Goal: Information Seeking & Learning: Learn about a topic

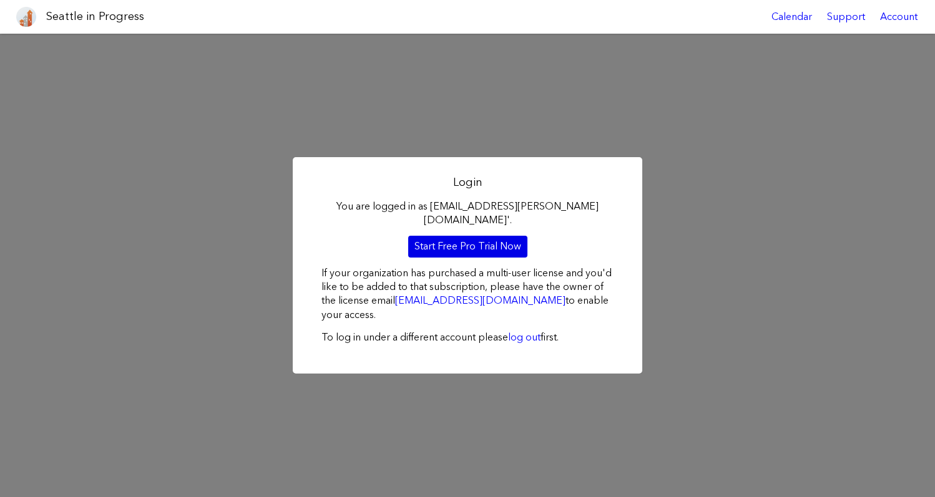
click at [485, 240] on link "Start Free Pro Trial Now" at bounding box center [467, 246] width 119 height 21
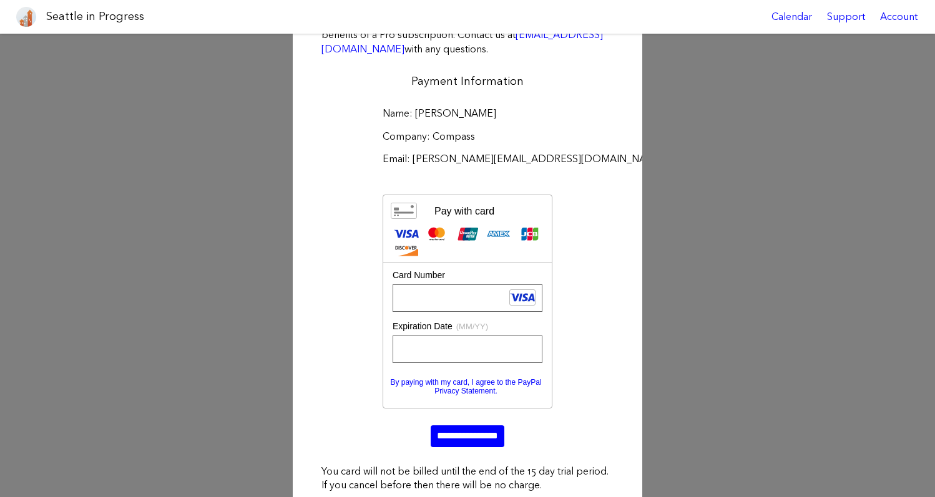
scroll to position [144, 0]
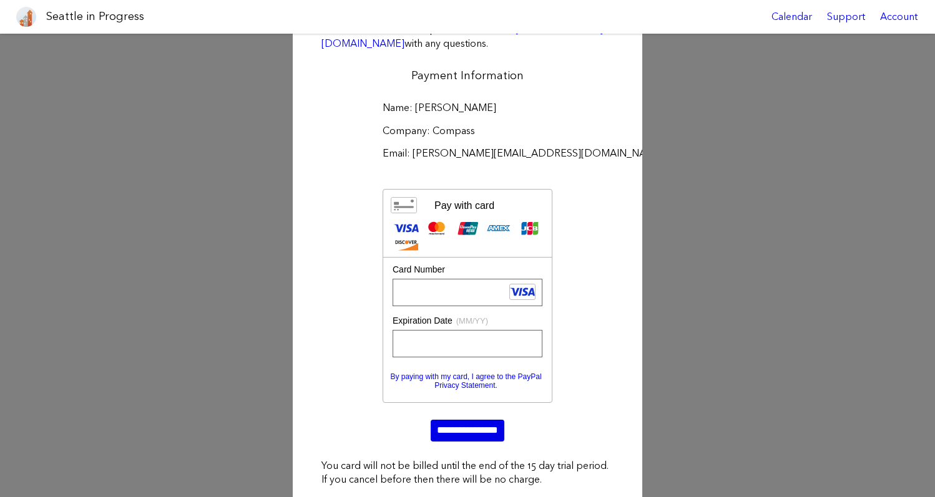
click at [481, 432] on input "**********" at bounding box center [468, 430] width 74 height 21
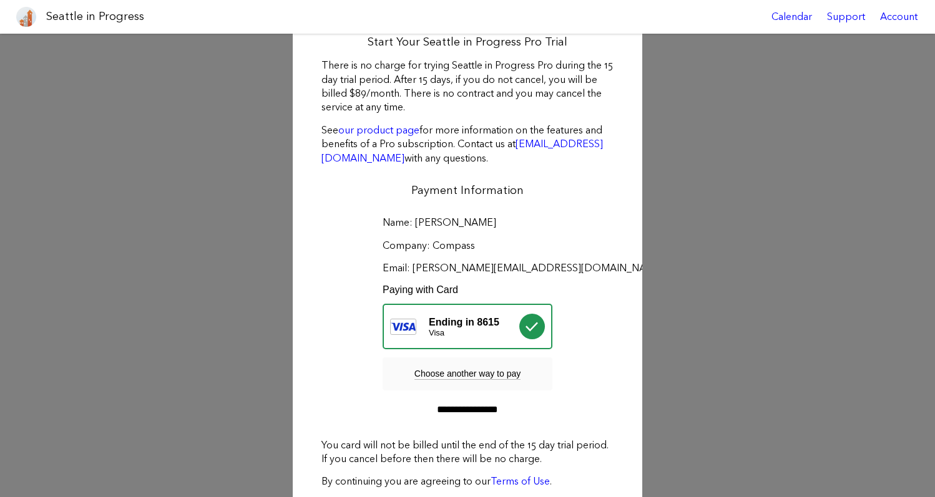
scroll to position [62, 0]
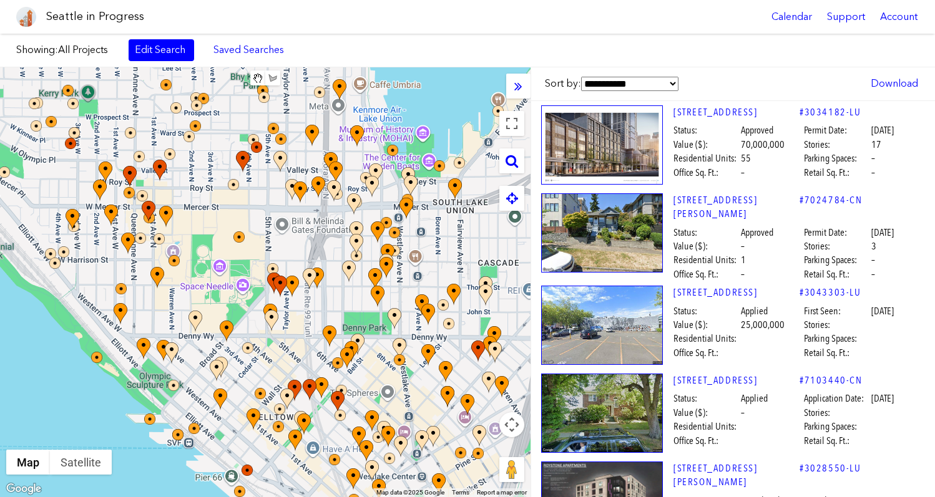
click at [40, 22] on link at bounding box center [26, 17] width 30 height 34
click at [32, 21] on img at bounding box center [26, 17] width 20 height 20
click at [49, 46] on label "Showing: All Projects" at bounding box center [66, 50] width 100 height 14
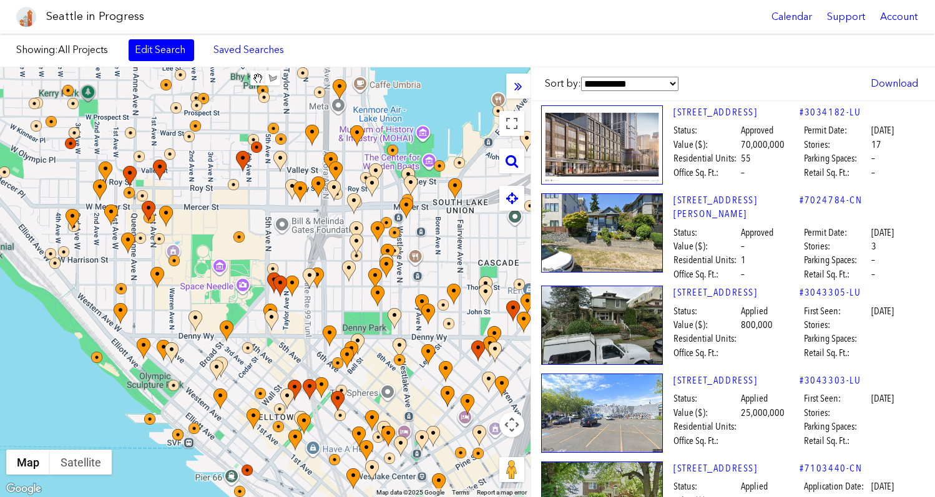
click at [55, 55] on label "Showing: All Projects" at bounding box center [66, 50] width 100 height 14
click at [150, 52] on link "Edit Search" at bounding box center [162, 49] width 66 height 21
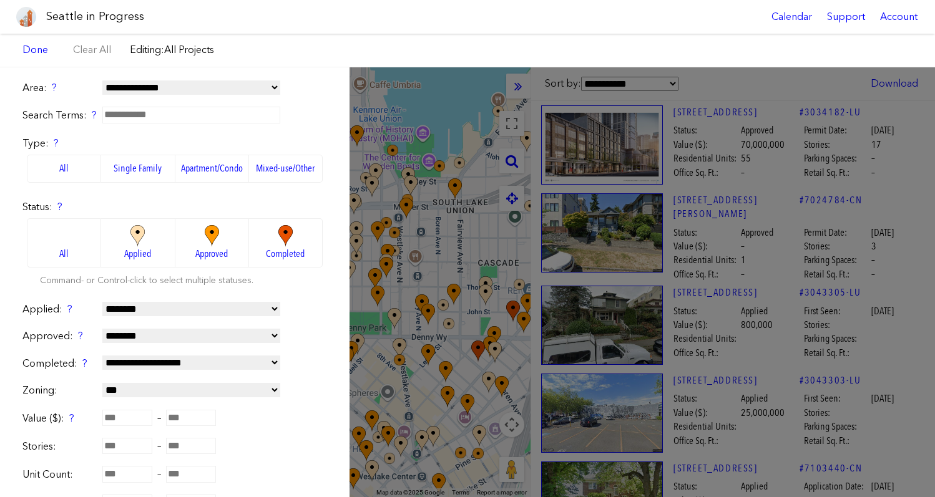
click at [137, 116] on input "text" at bounding box center [191, 115] width 178 height 16
click at [193, 87] on select "**********" at bounding box center [191, 88] width 178 height 14
click at [102, 81] on select "**********" at bounding box center [191, 88] width 178 height 14
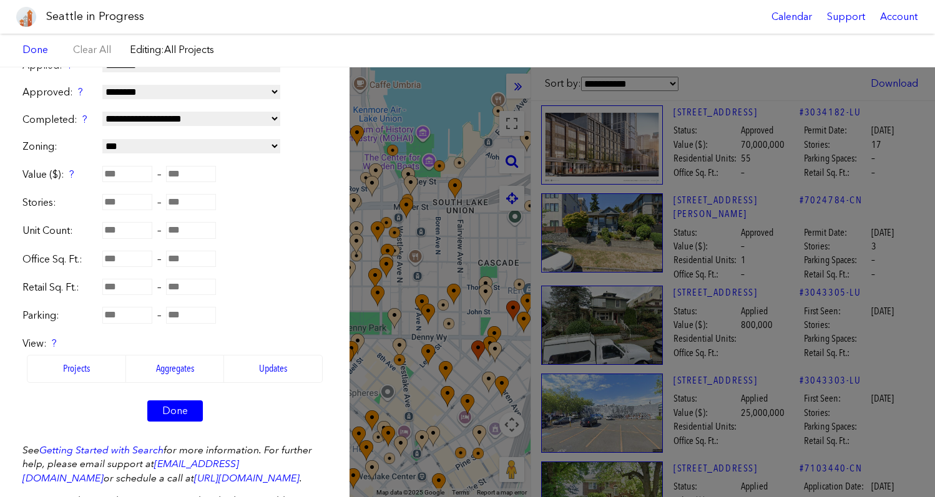
scroll to position [311, 0]
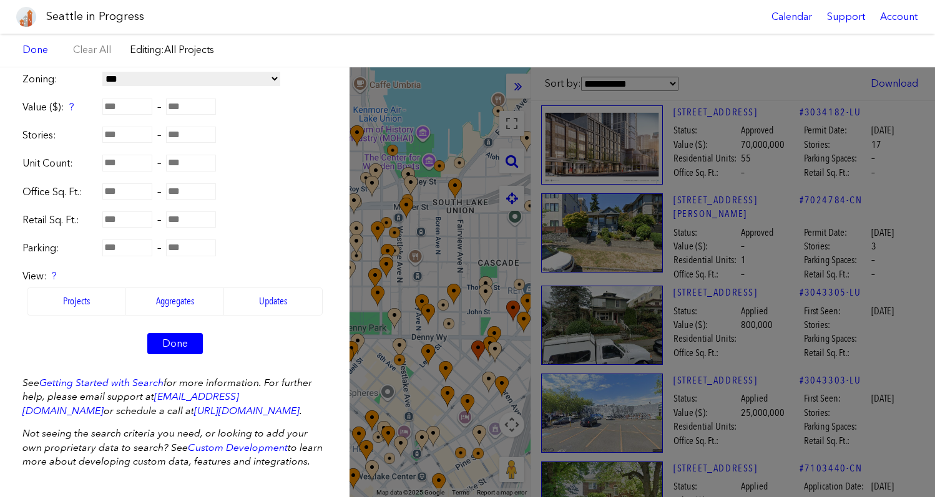
click at [177, 354] on form "**********" at bounding box center [174, 69] width 305 height 598
click at [174, 353] on link "Done" at bounding box center [175, 343] width 56 height 21
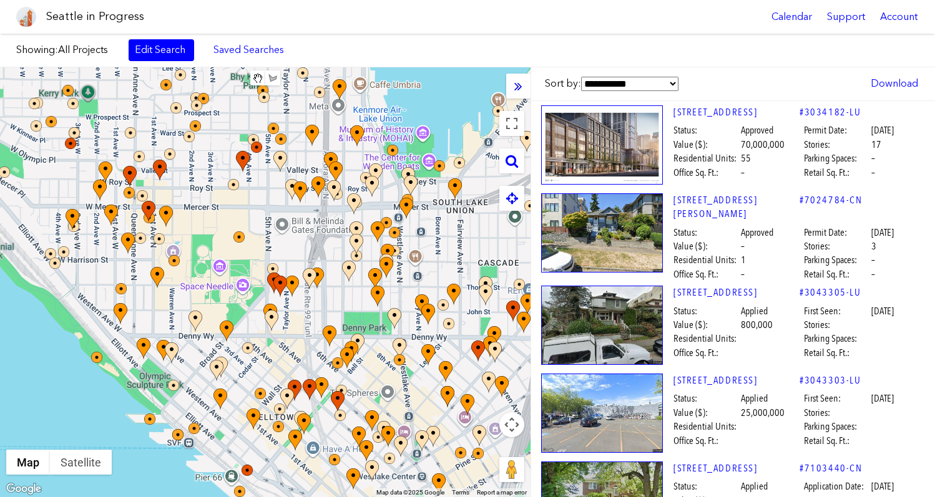
click at [521, 86] on icon at bounding box center [518, 86] width 8 height 14
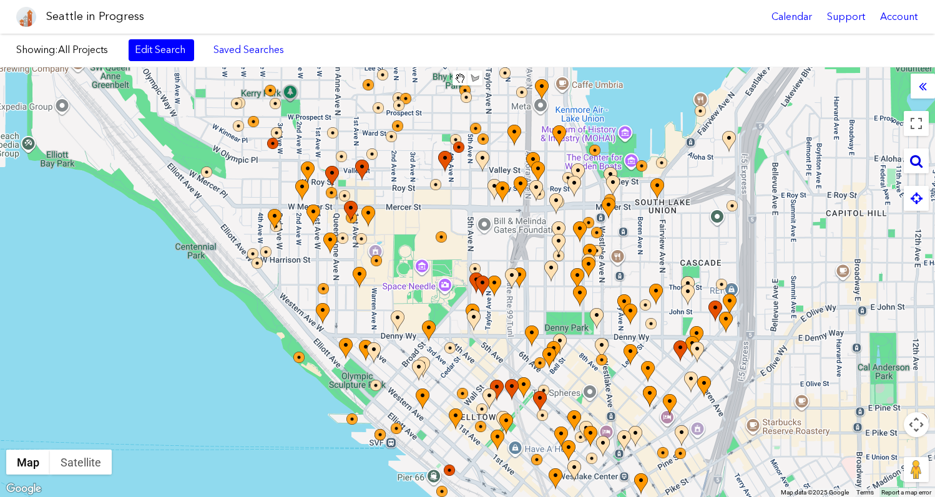
click at [924, 161] on div at bounding box center [916, 161] width 25 height 25
click at [914, 161] on icon at bounding box center [916, 161] width 12 height 14
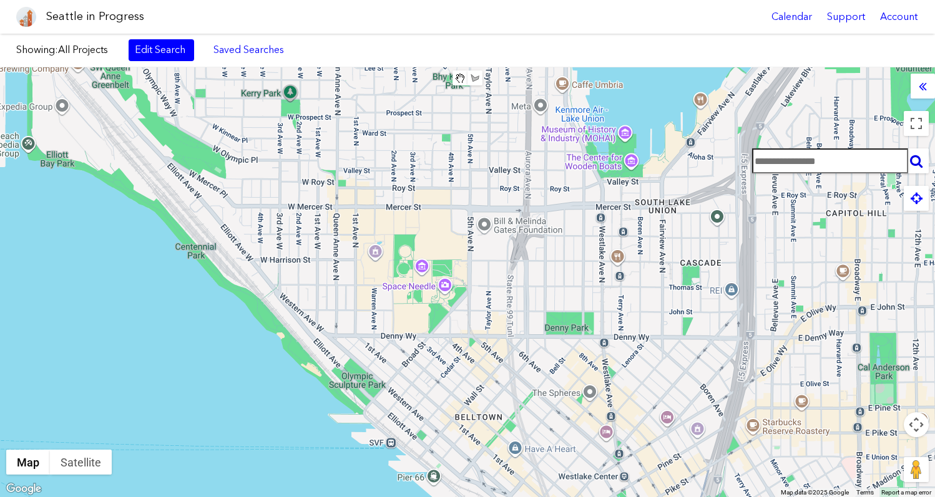
click at [833, 164] on input "text" at bounding box center [830, 161] width 156 height 25
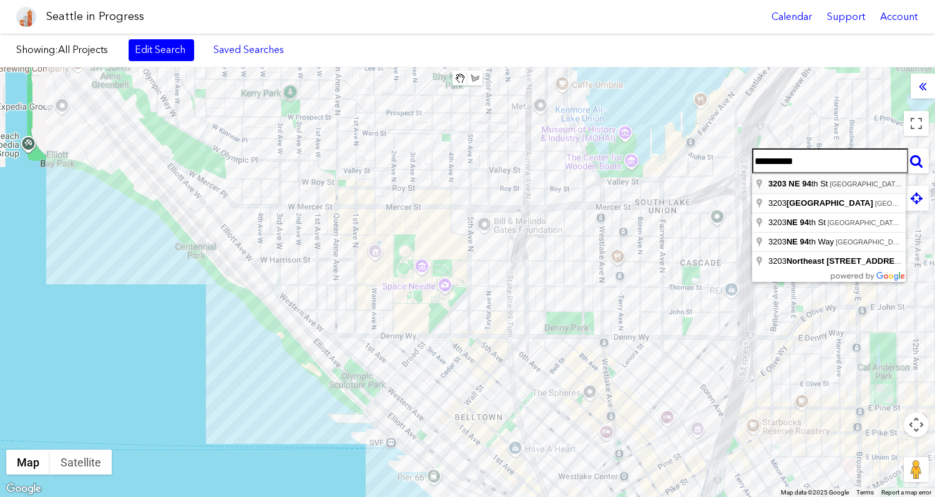
type input "**********"
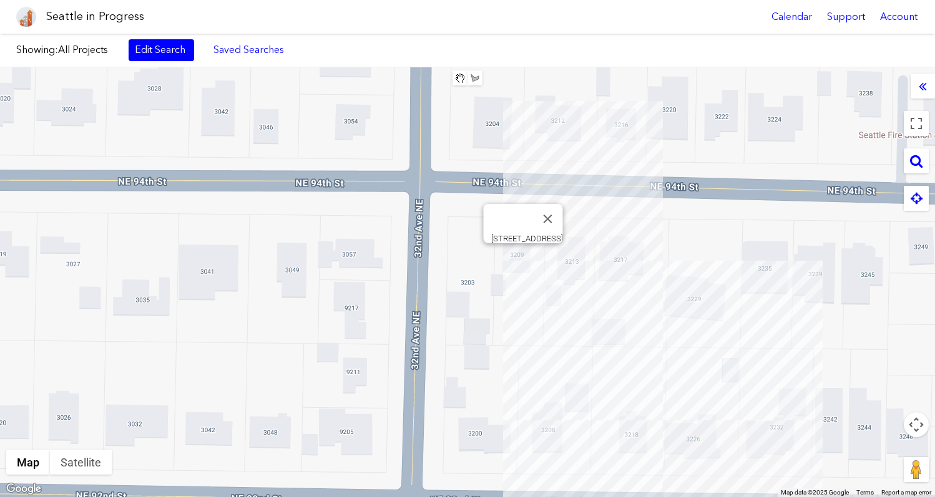
click at [524, 258] on div "3209 NE 94TH ST" at bounding box center [467, 282] width 935 height 430
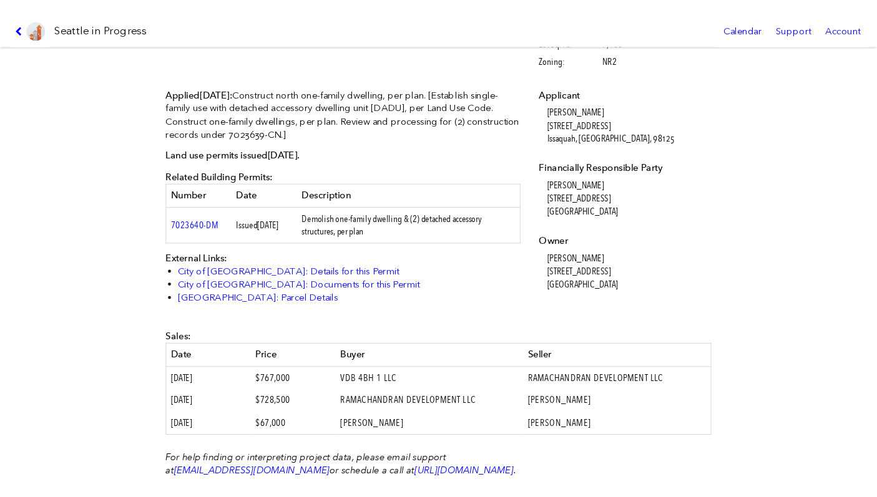
scroll to position [341, 0]
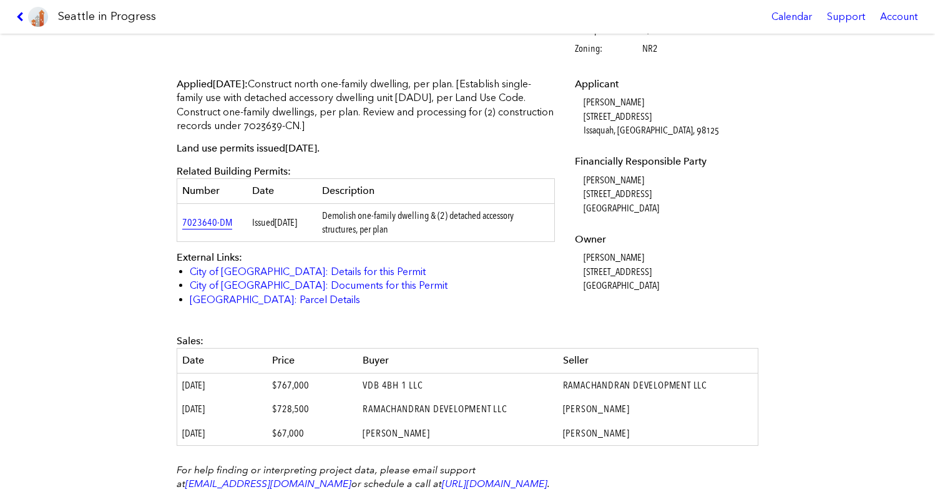
click at [224, 223] on link "7023640-DM" at bounding box center [207, 223] width 50 height 12
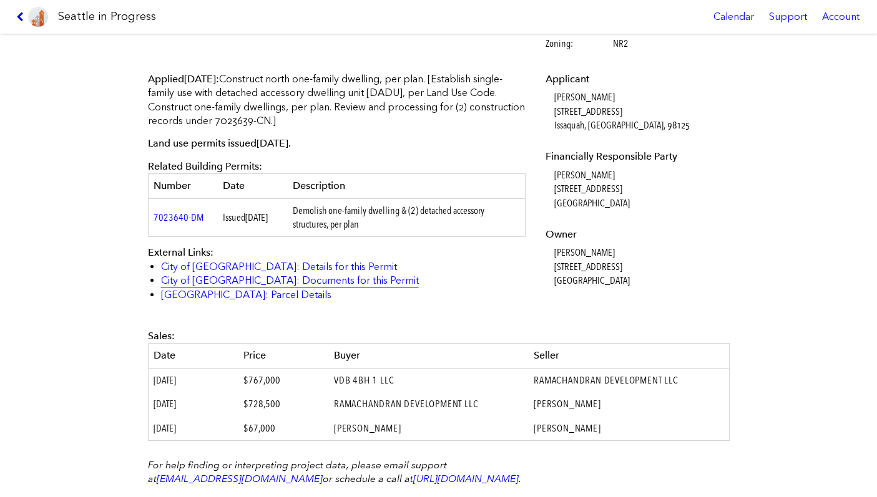
scroll to position [335, 0]
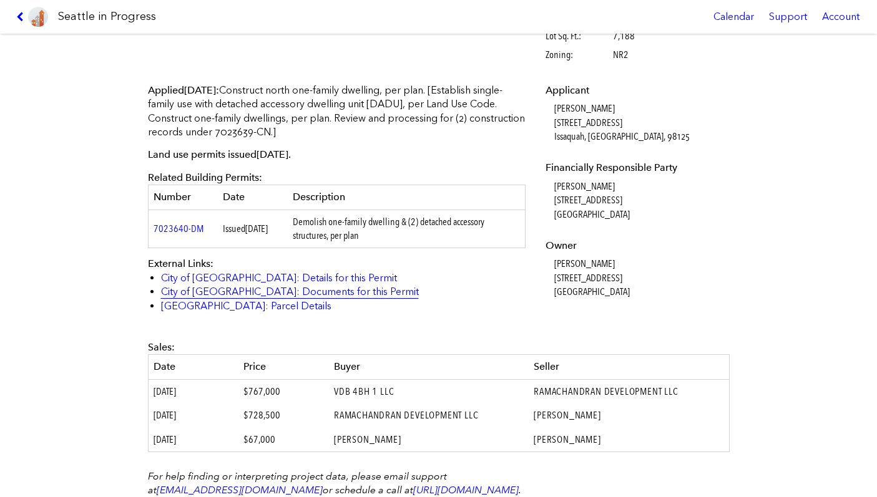
click at [300, 294] on link "City of Seattle: Documents for this Permit" at bounding box center [290, 292] width 258 height 12
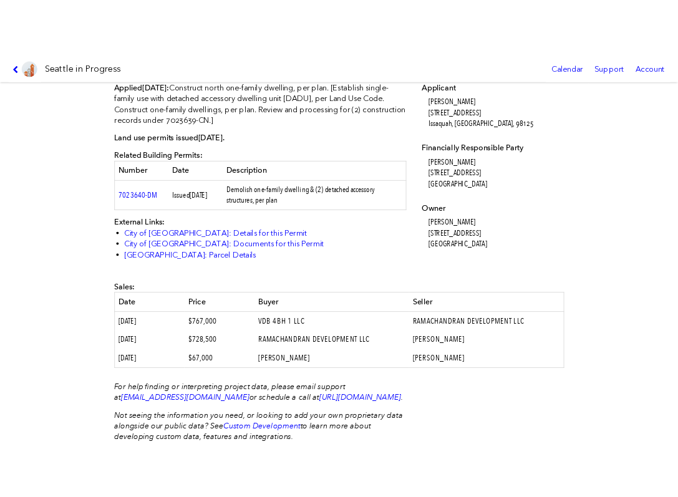
scroll to position [386, 0]
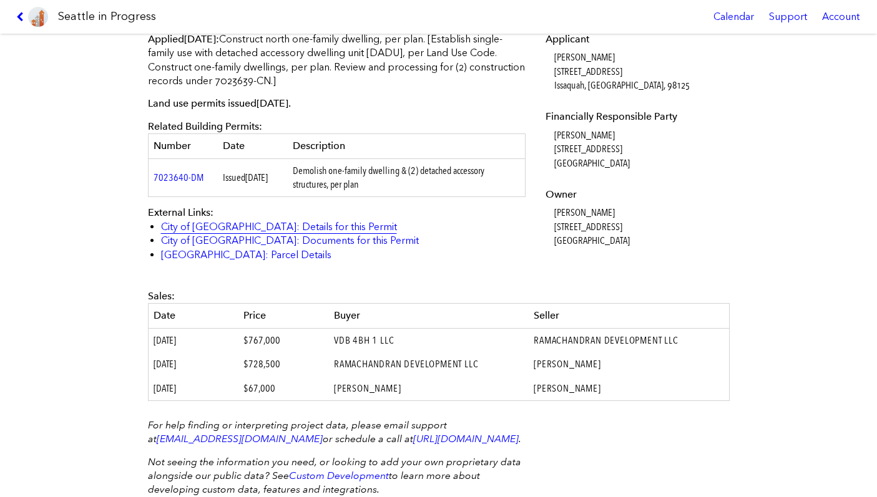
click at [268, 230] on link "City of Seattle: Details for this Permit" at bounding box center [279, 227] width 236 height 12
